Goal: Task Accomplishment & Management: Manage account settings

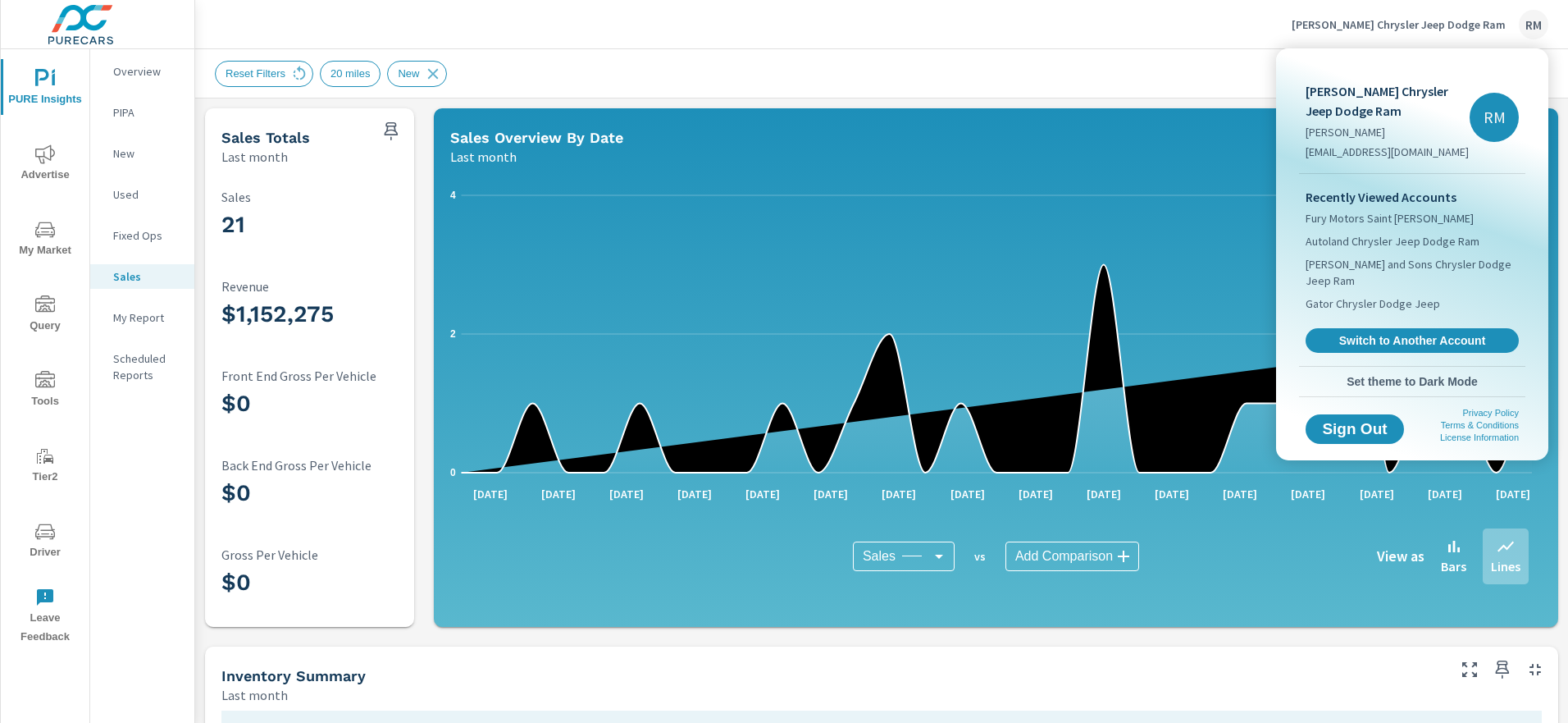
scroll to position [1, 0]
click at [1144, 32] on div at bounding box center [784, 361] width 1568 height 723
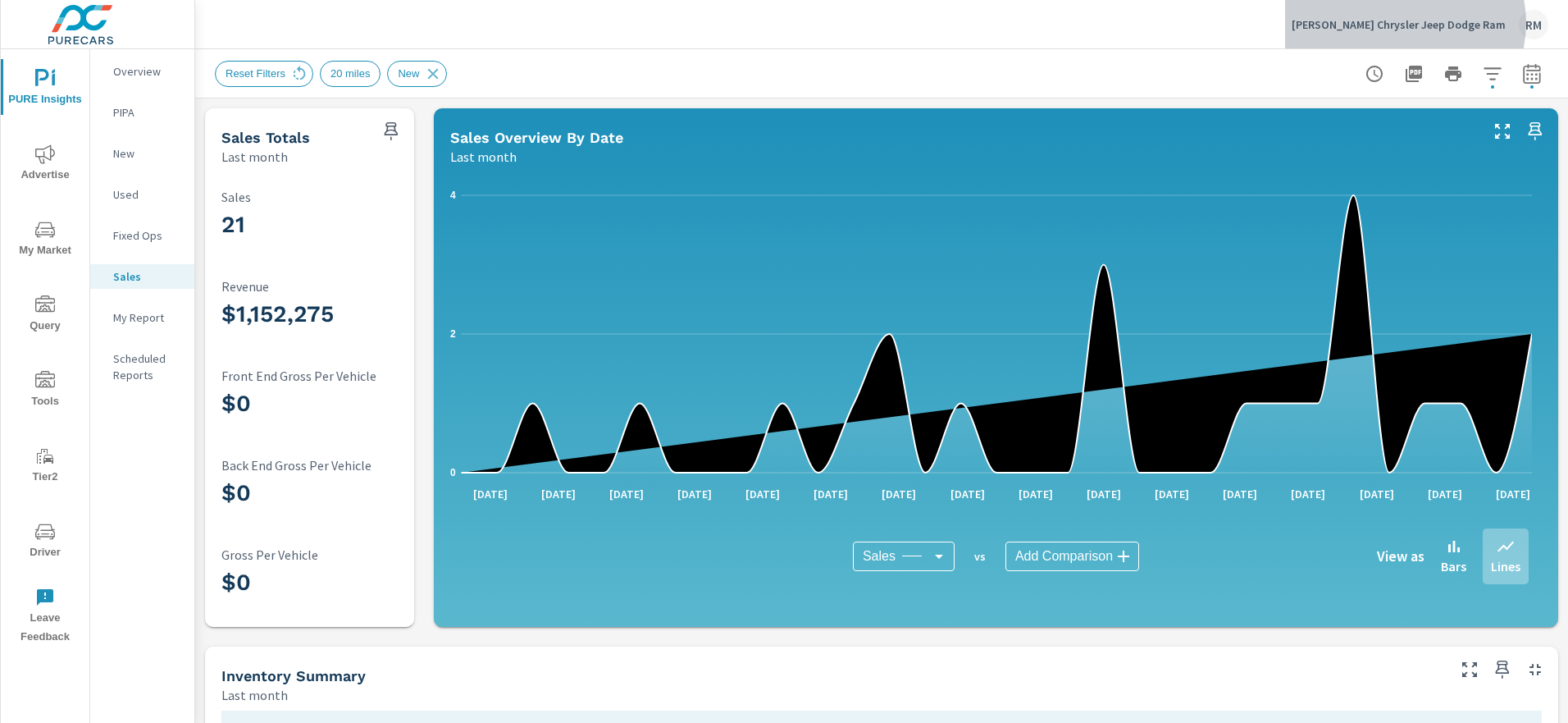
click at [1434, 23] on p "[PERSON_NAME] Chrysler Jeep Dodge Ram" at bounding box center [1398, 24] width 214 height 15
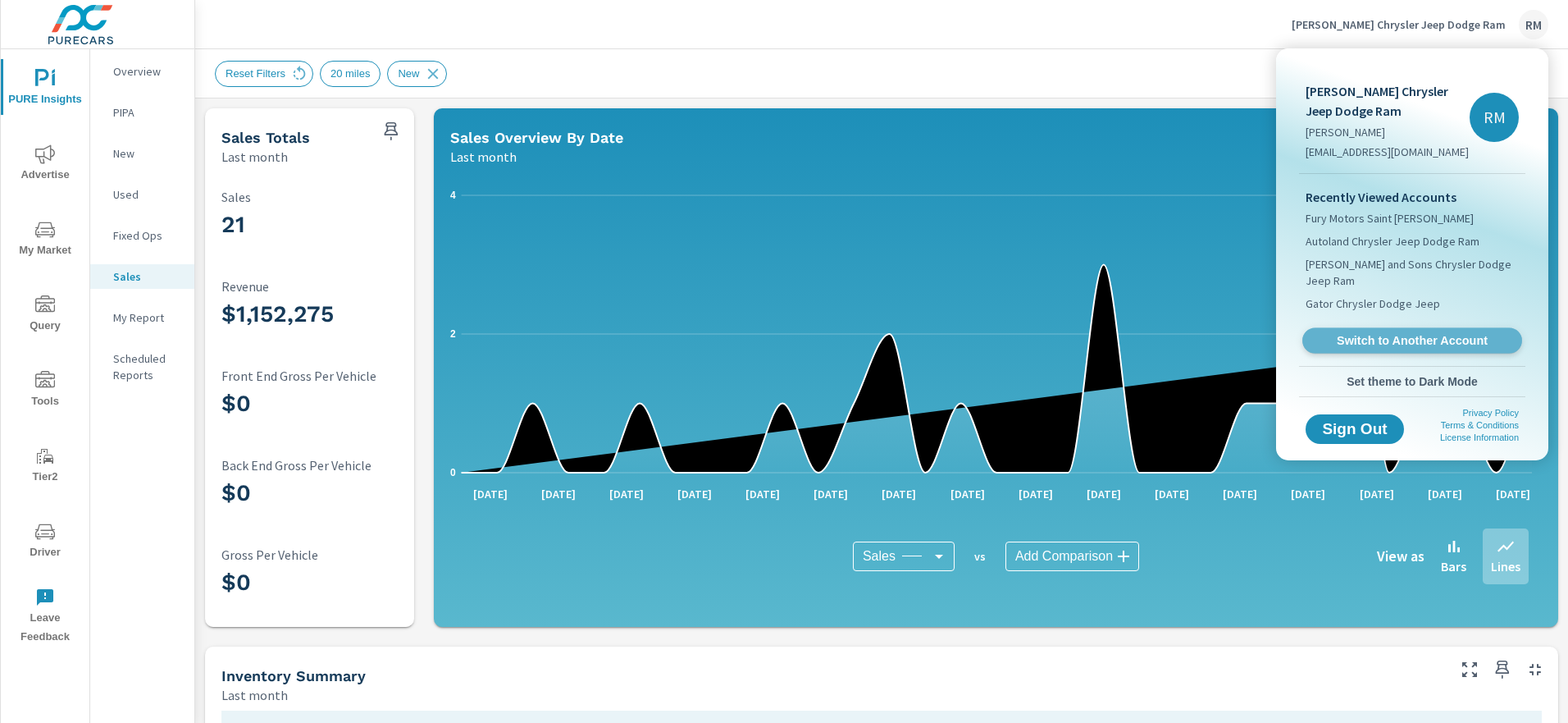
click at [1425, 333] on span "Switch to Another Account" at bounding box center [1412, 341] width 201 height 15
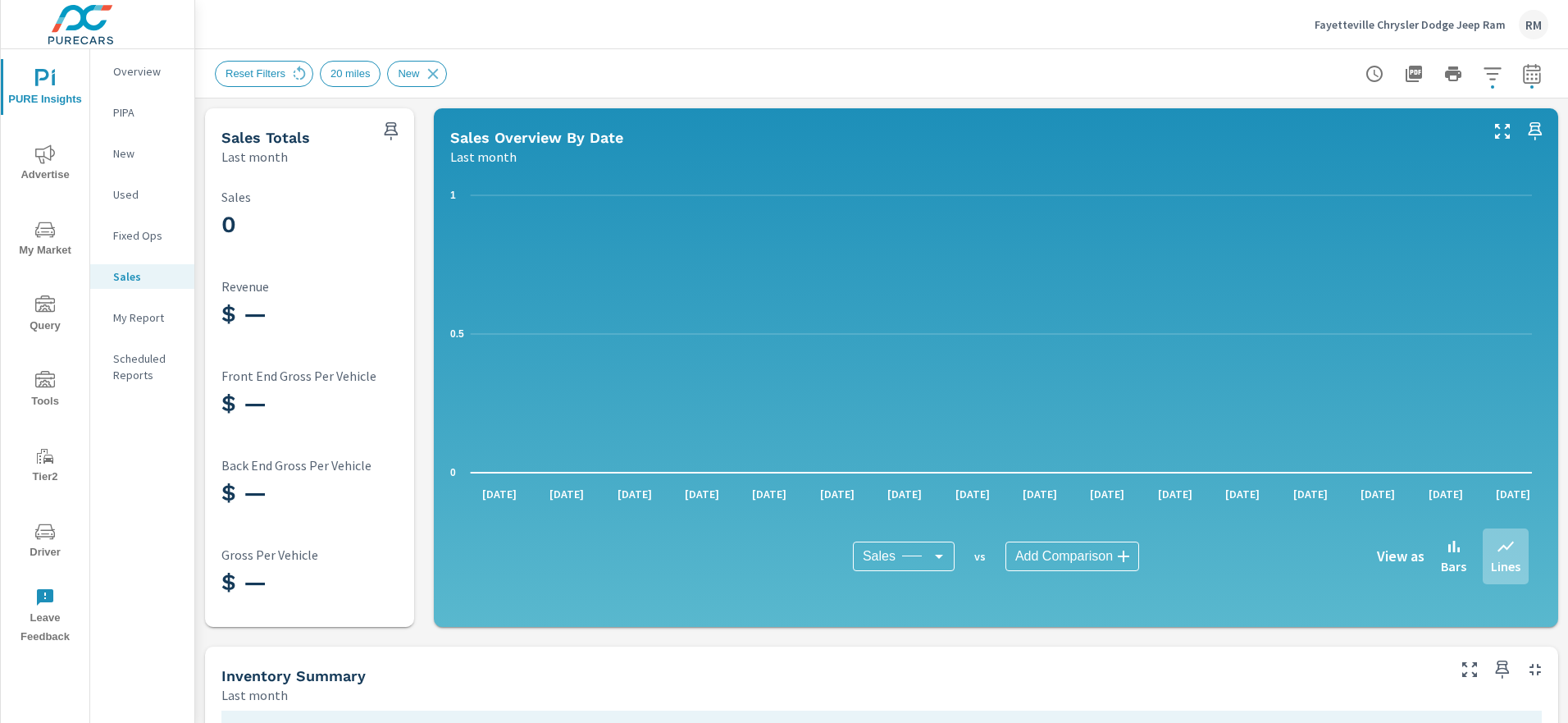
scroll to position [1, 0]
